Goal: Task Accomplishment & Management: Manage account settings

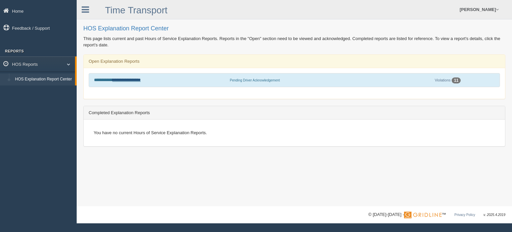
click at [127, 81] on link "**********" at bounding box center [126, 80] width 28 height 4
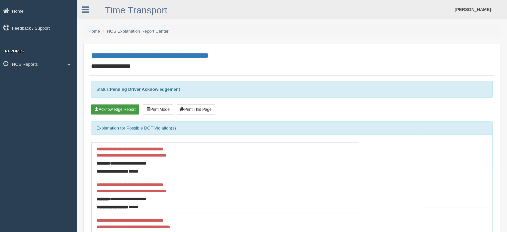
click at [121, 109] on button "Acknowledge Report" at bounding box center [115, 109] width 48 height 10
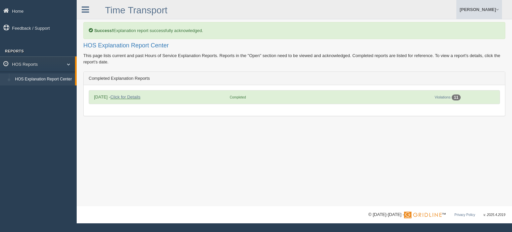
click at [470, 6] on link "[PERSON_NAME]" at bounding box center [479, 9] width 46 height 19
click at [449, 43] on link "Log Off" at bounding box center [465, 40] width 73 height 14
